Goal: Find specific page/section: Find specific page/section

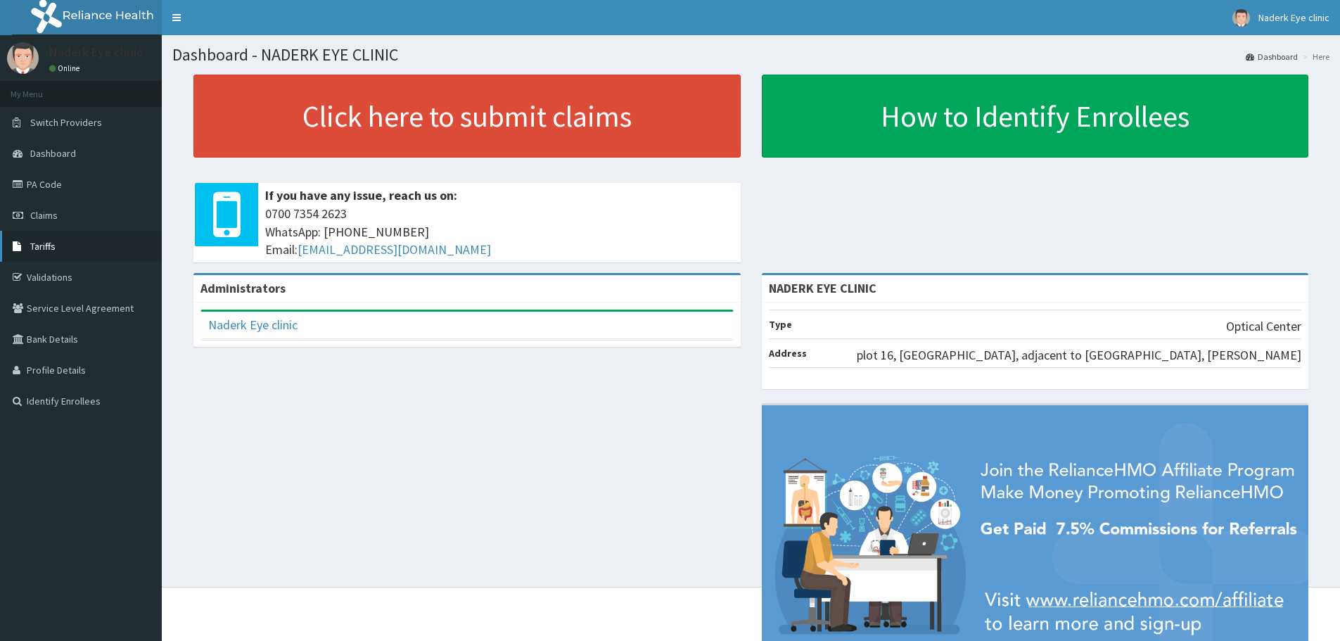
click at [64, 246] on link "Tariffs" at bounding box center [81, 246] width 162 height 31
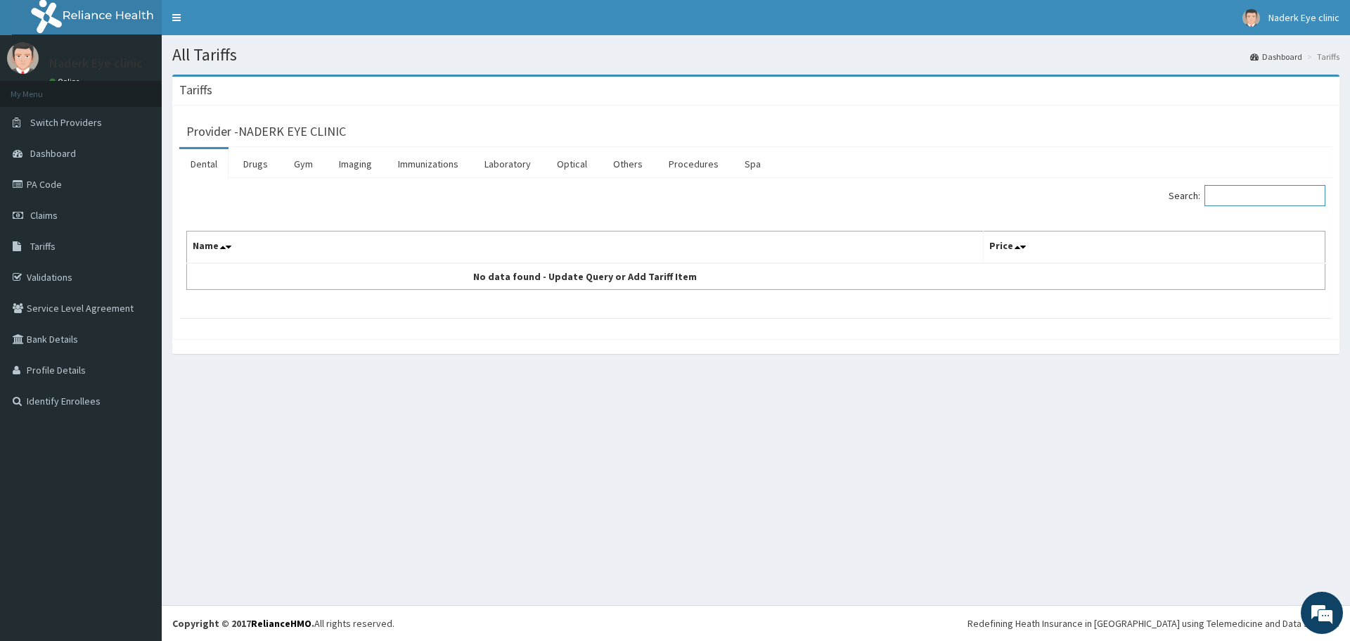
click at [1242, 197] on input "Search:" at bounding box center [1265, 195] width 121 height 21
type input "n"
click at [570, 163] on link "Optical" at bounding box center [572, 164] width 53 height 30
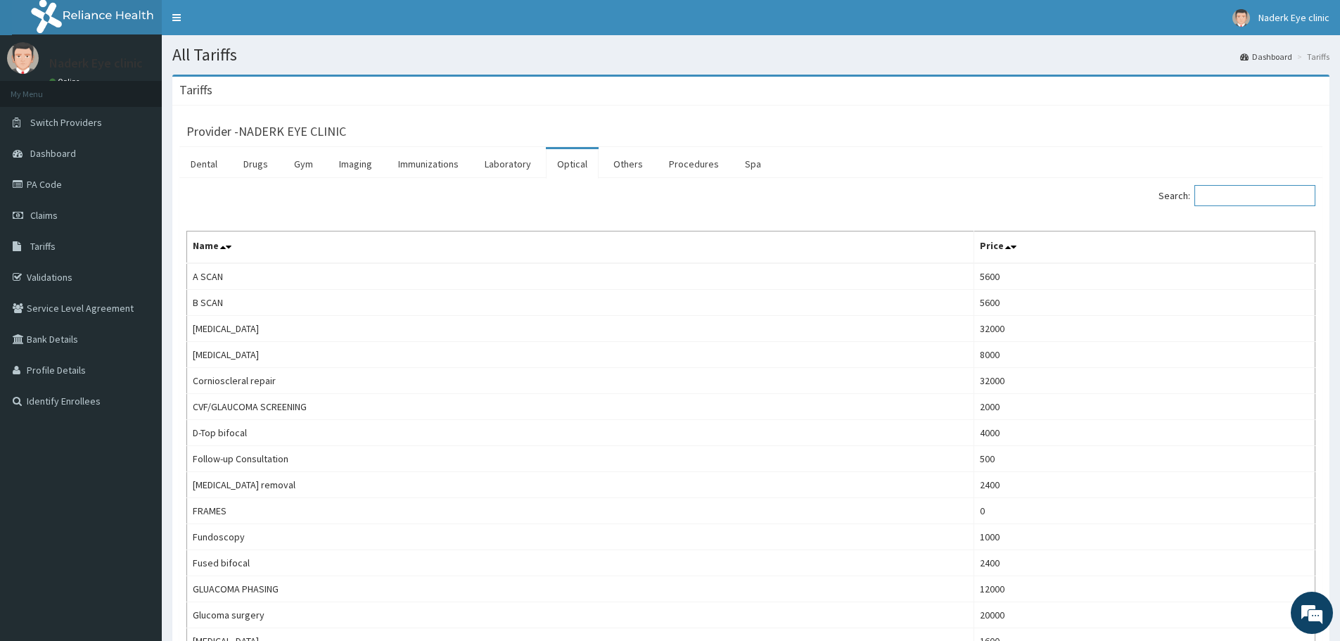
click at [1212, 191] on input "Search:" at bounding box center [1254, 195] width 121 height 21
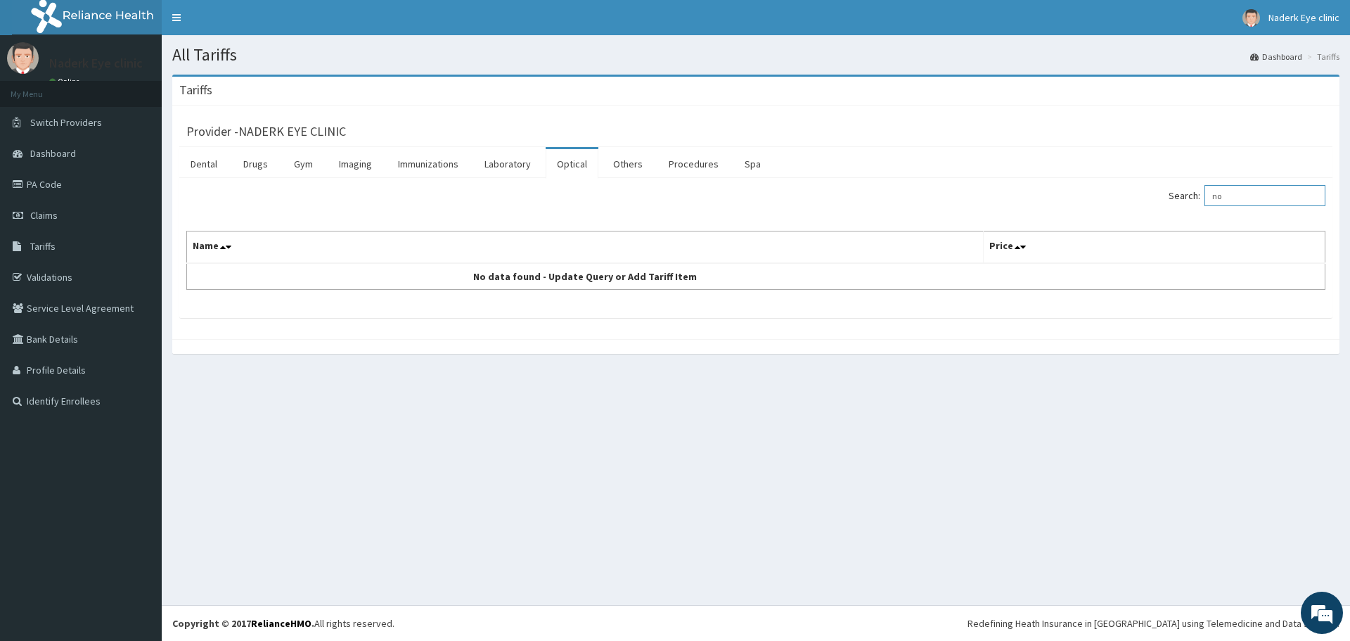
type input "n"
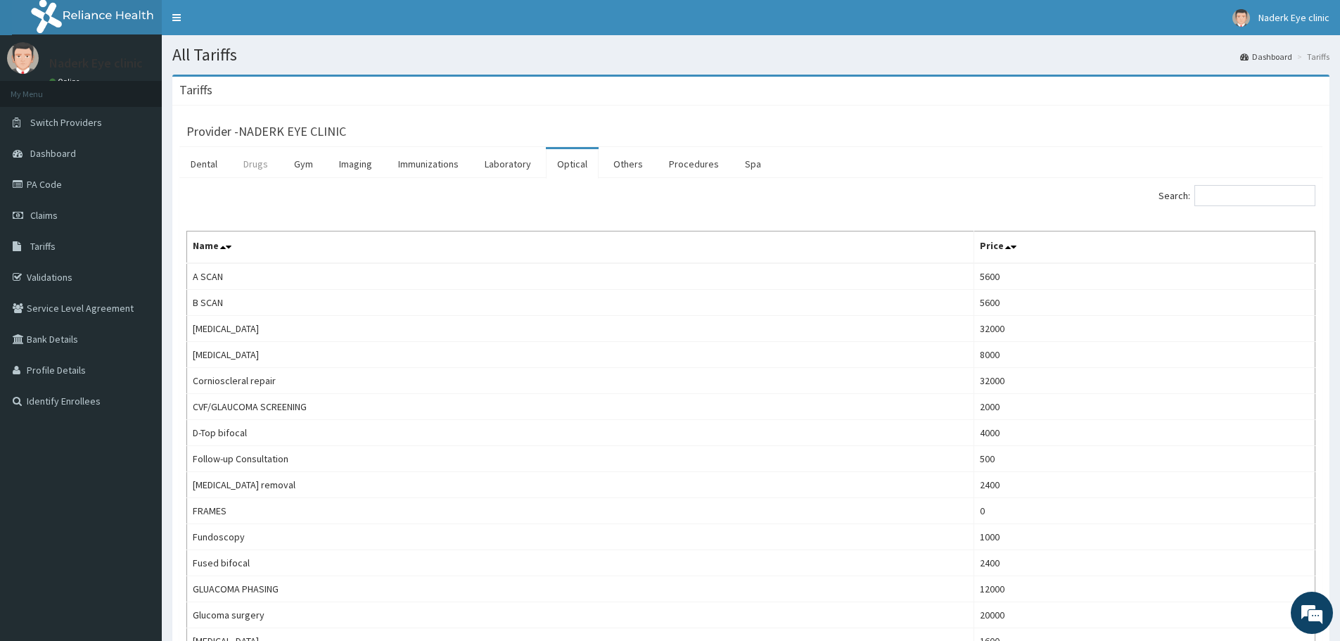
click at [258, 167] on link "Drugs" at bounding box center [255, 164] width 47 height 30
click at [68, 183] on link "PA Code" at bounding box center [81, 184] width 162 height 31
